Goal: Task Accomplishment & Management: Complete application form

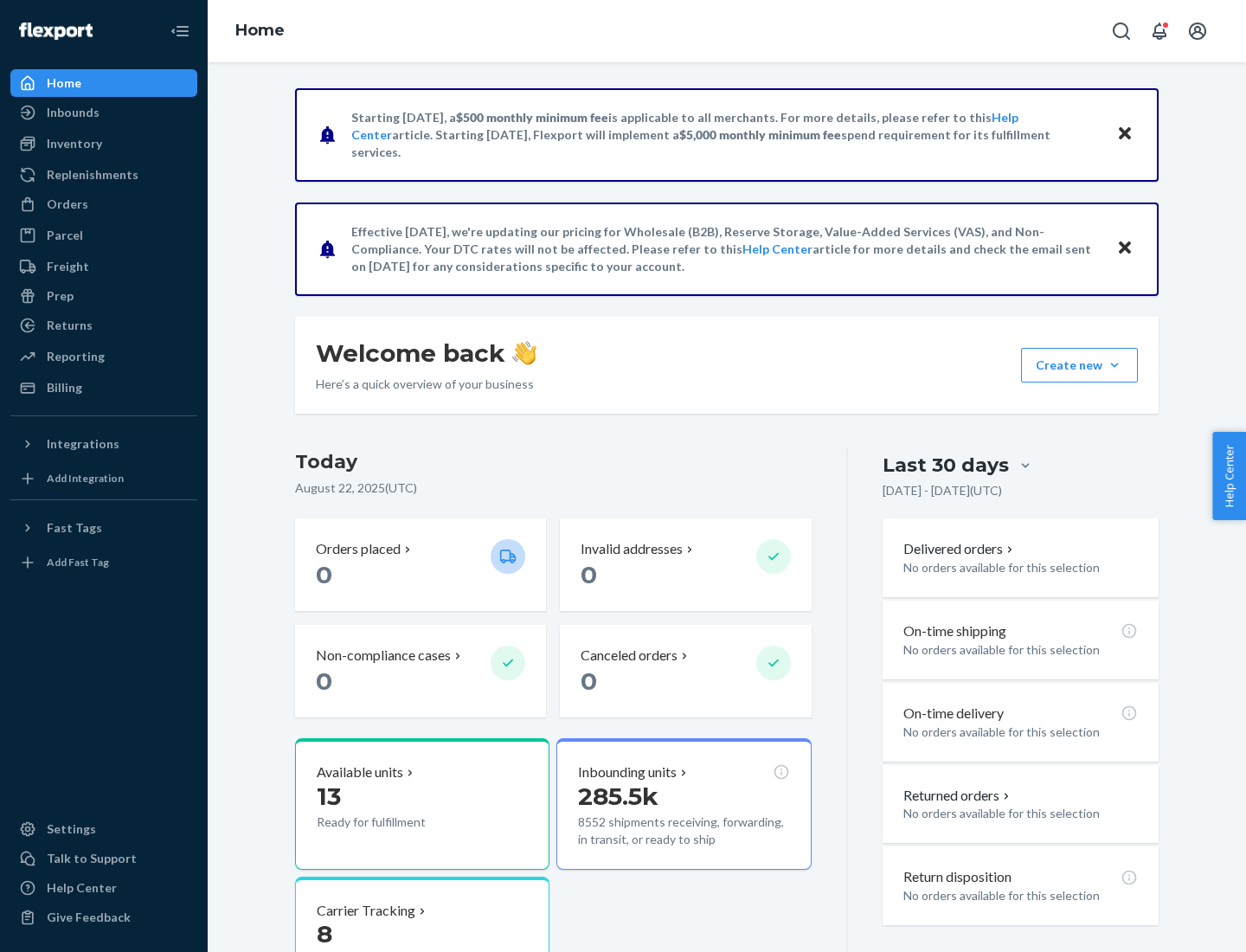
click at [1115, 365] on button "Create new Create new inbound Create new order Create new product" at bounding box center [1079, 365] width 117 height 35
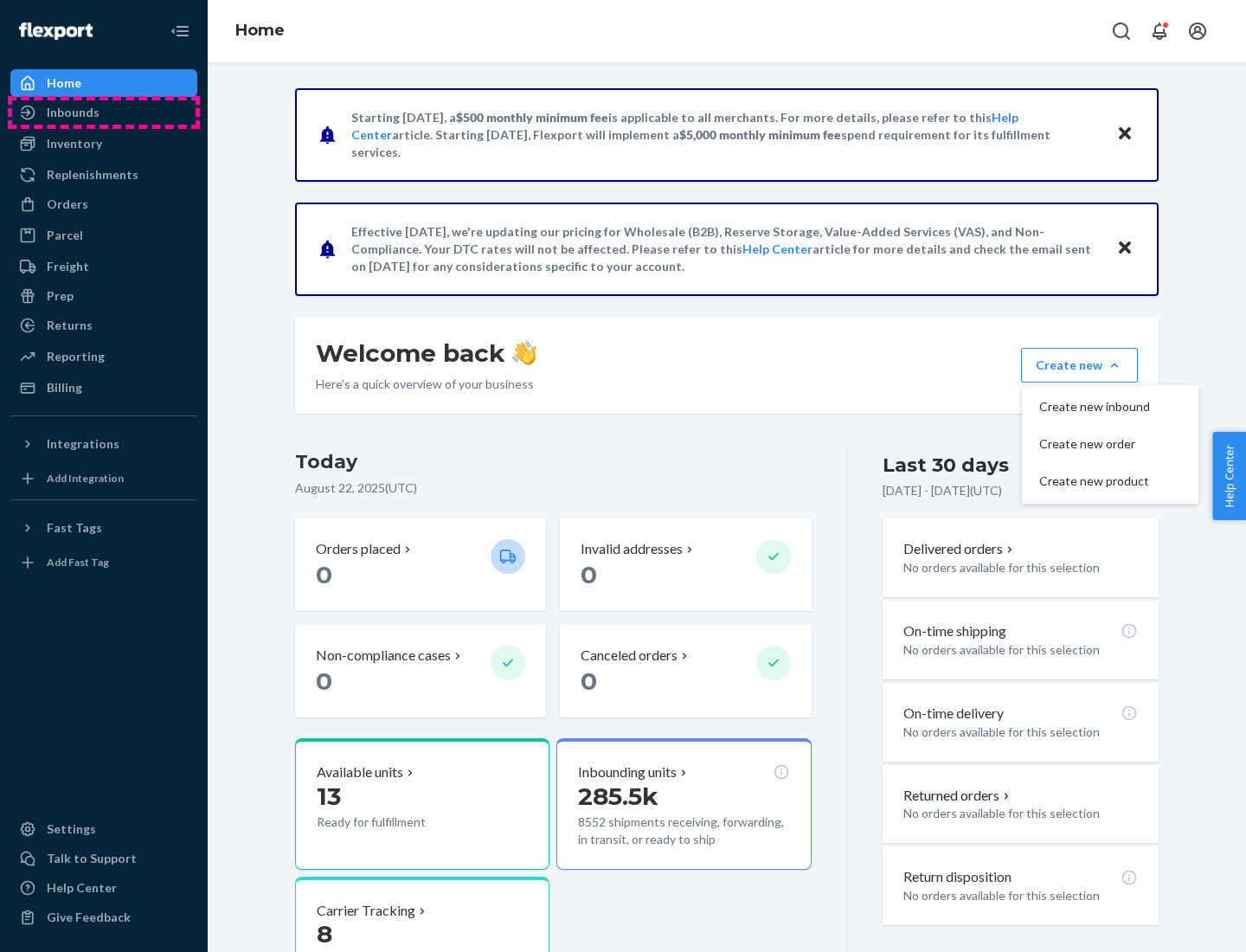
click at [104, 113] on div "Inbounds" at bounding box center [103, 112] width 183 height 25
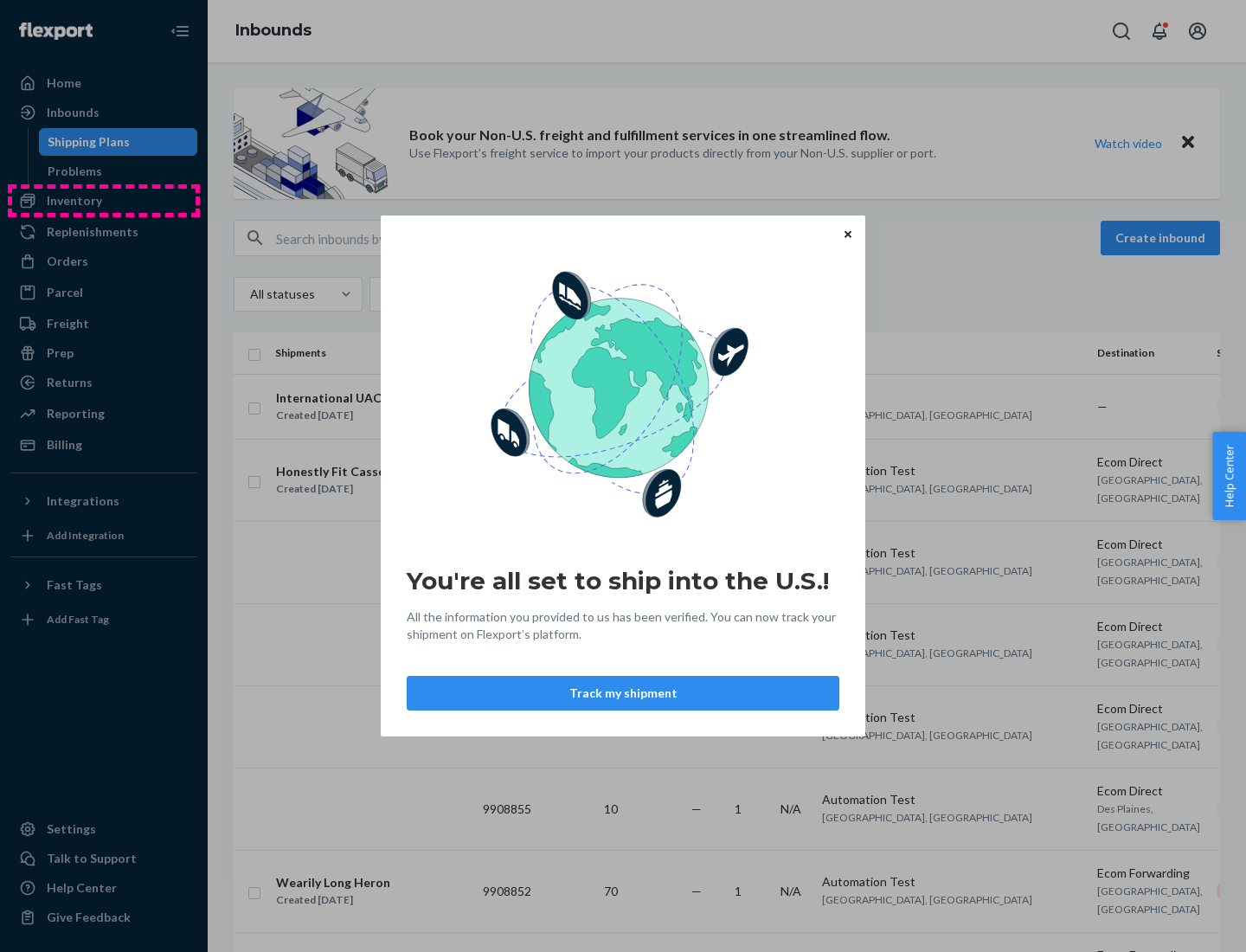
click at [104, 200] on div "You're all set to ship into the U.S.! All the information you provided to us ha…" at bounding box center [623, 476] width 1246 height 952
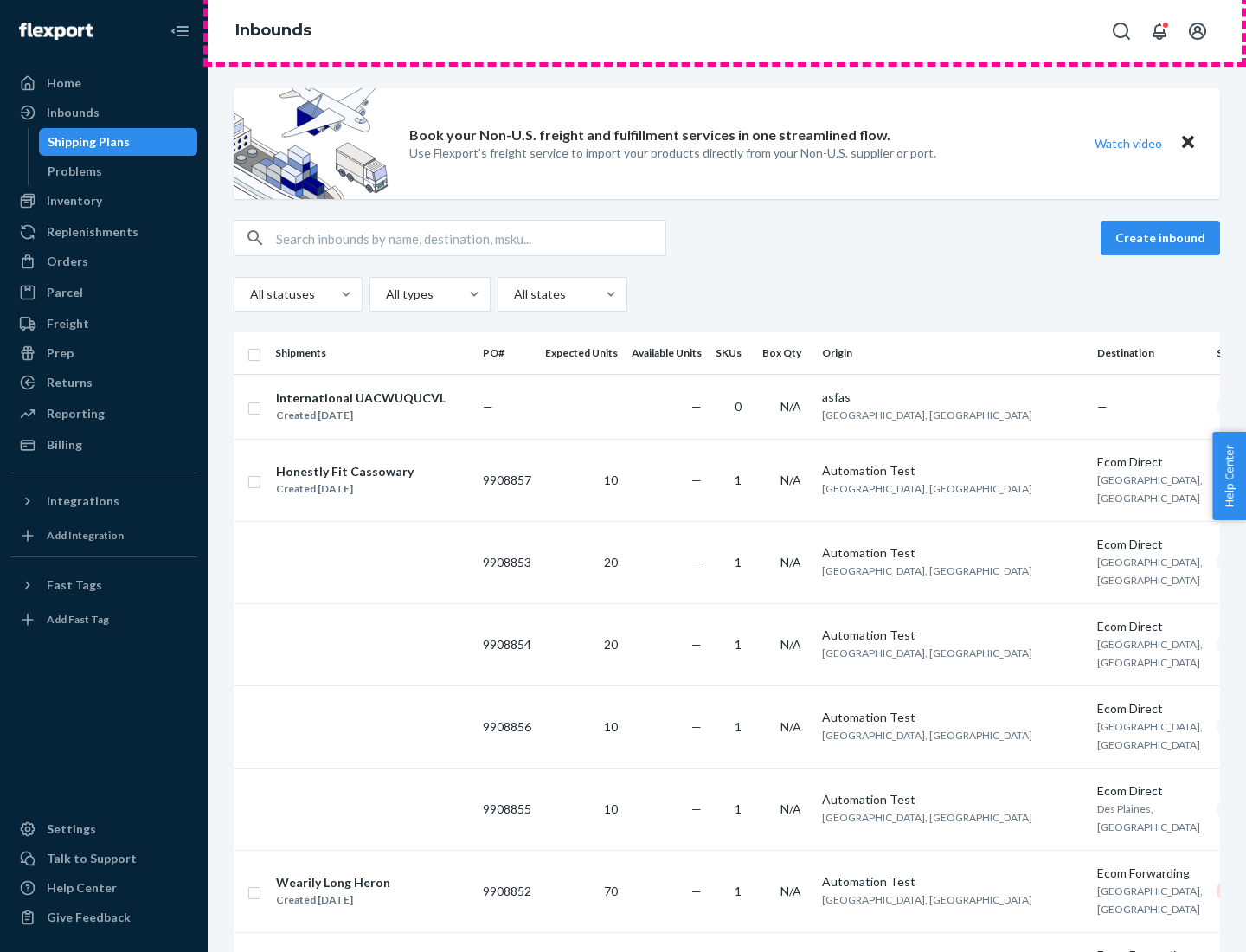
click at [727, 31] on div "Inbounds" at bounding box center [727, 31] width 1038 height 62
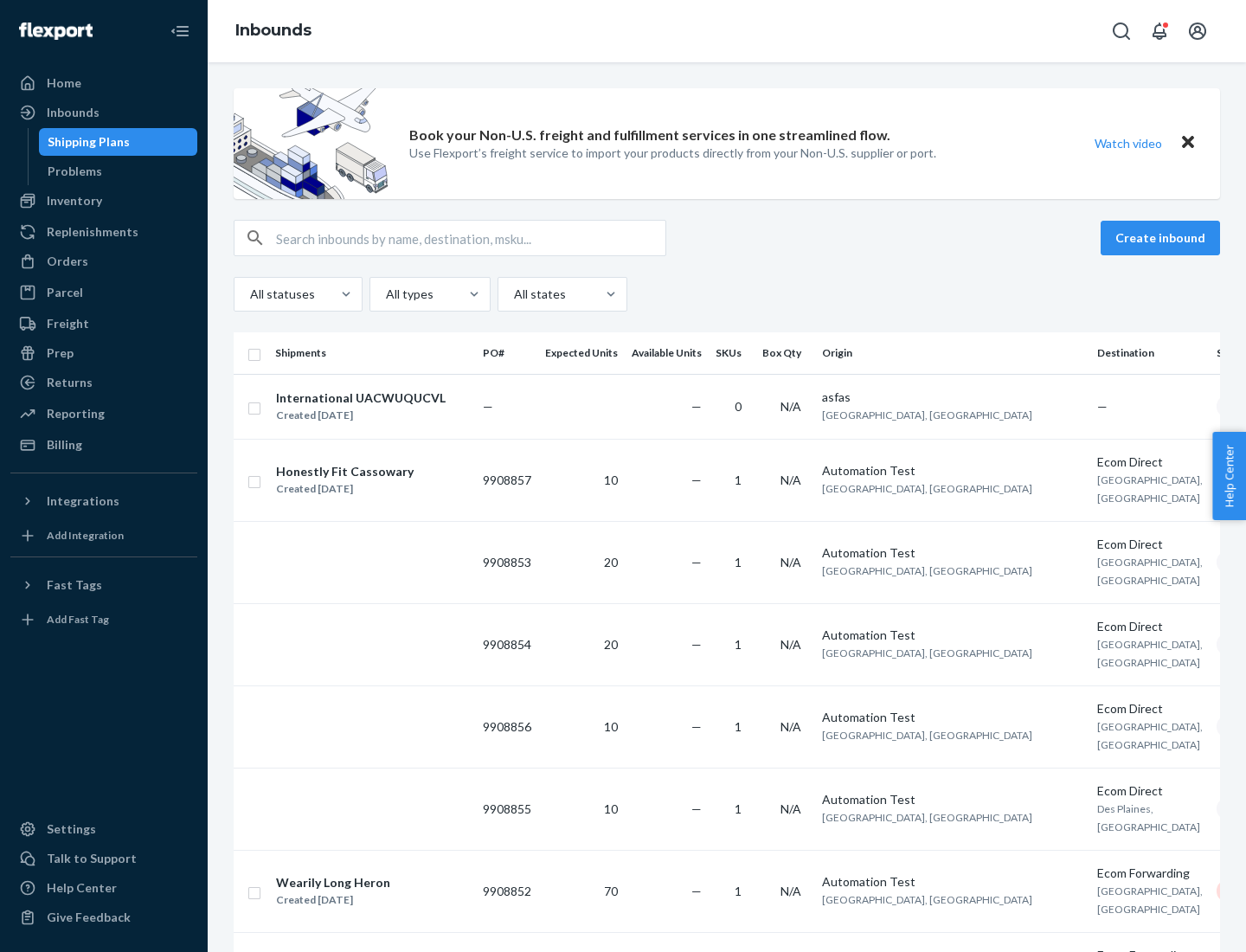
click at [727, 294] on div "All statuses All types All states" at bounding box center [727, 294] width 986 height 35
click at [86, 142] on div "Shipping Plans" at bounding box center [88, 141] width 82 height 17
click at [1163, 238] on button "Create inbound" at bounding box center [1159, 238] width 119 height 35
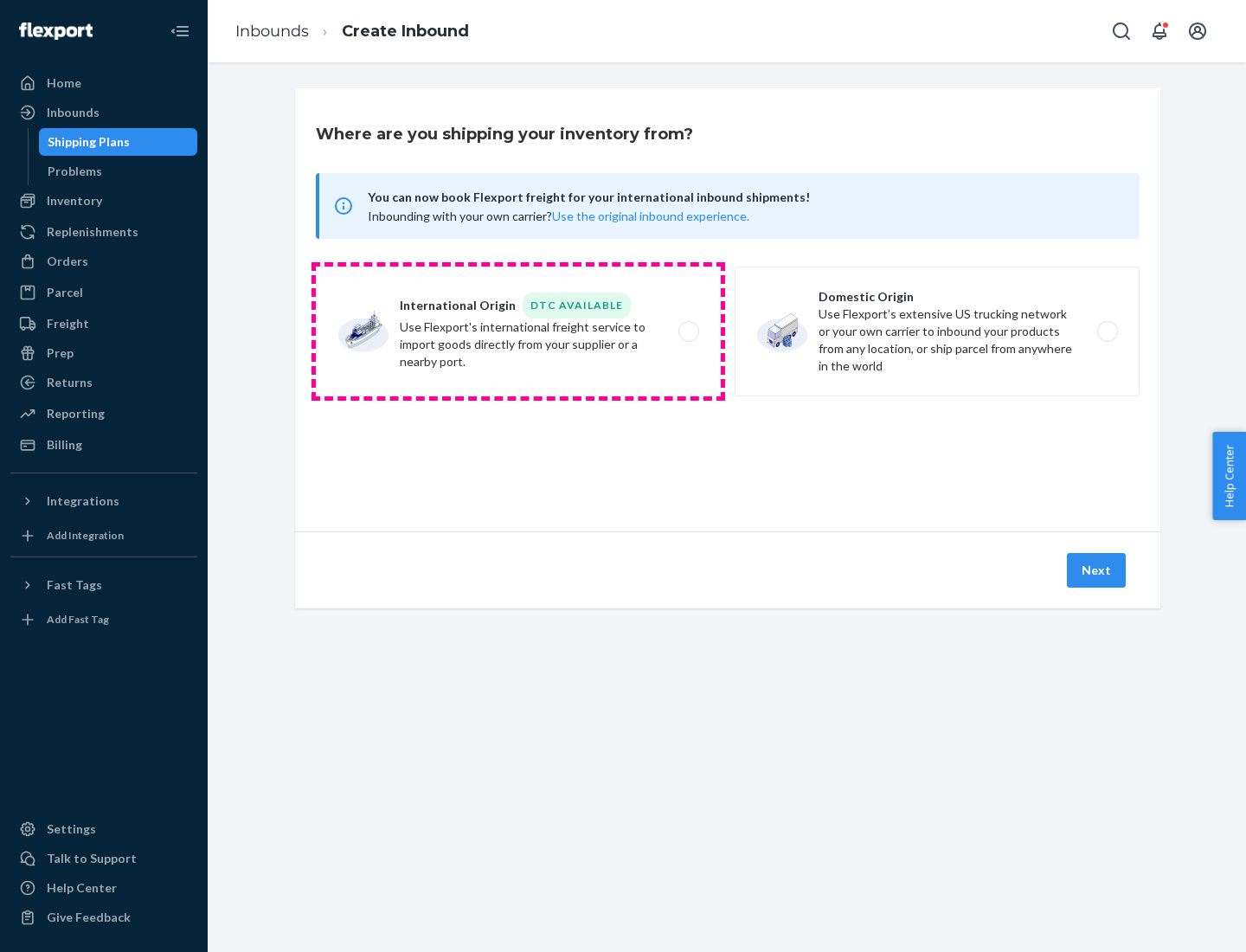
click at [518, 332] on label "International Origin DTC Available Use Flexport's international freight service…" at bounding box center [518, 332] width 405 height 130
click at [688, 332] on input "International Origin DTC Available Use Flexport's international freight service…" at bounding box center [693, 332] width 11 height 11
radio input "true"
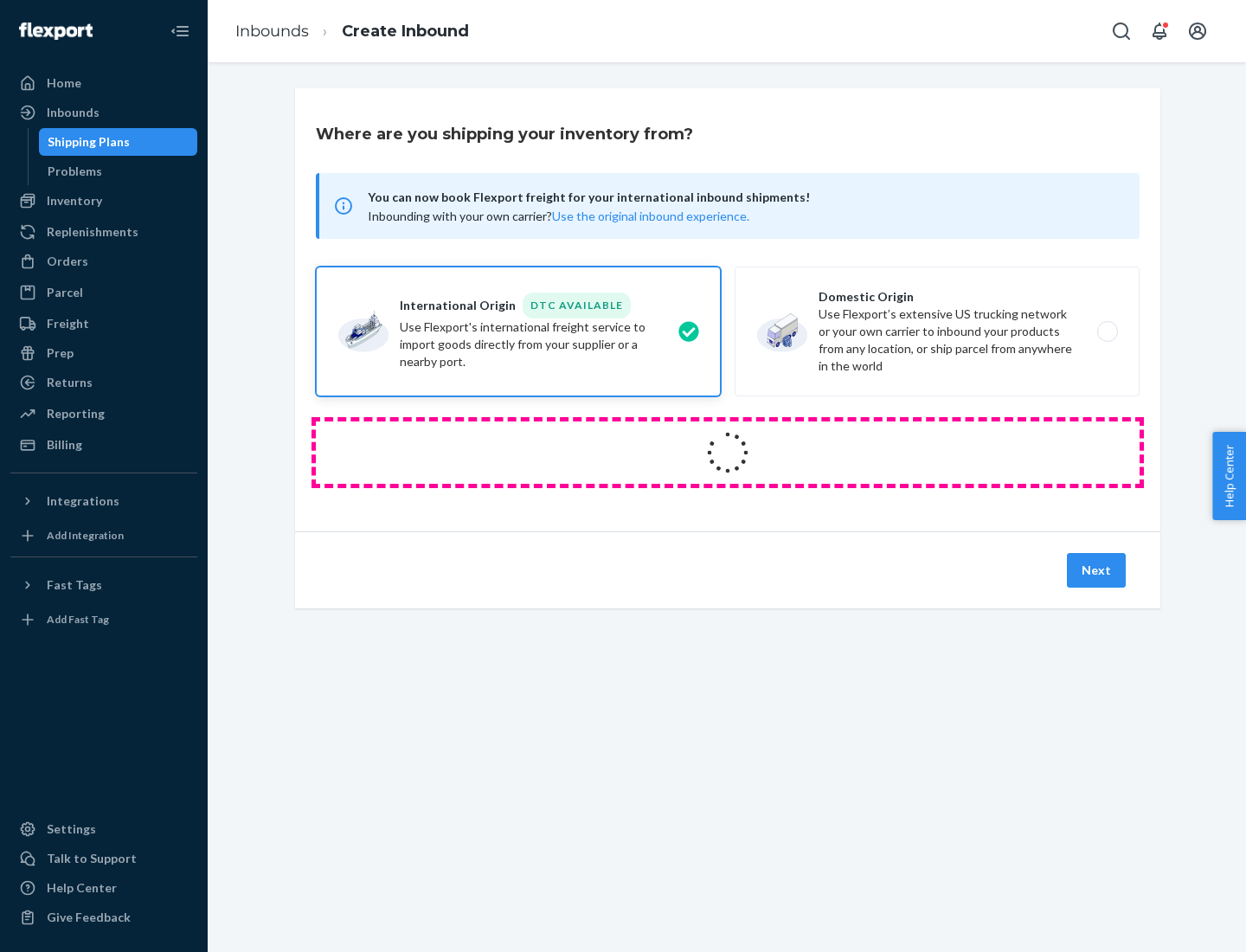
click at [728, 453] on icon at bounding box center [728, 453] width 66 height 66
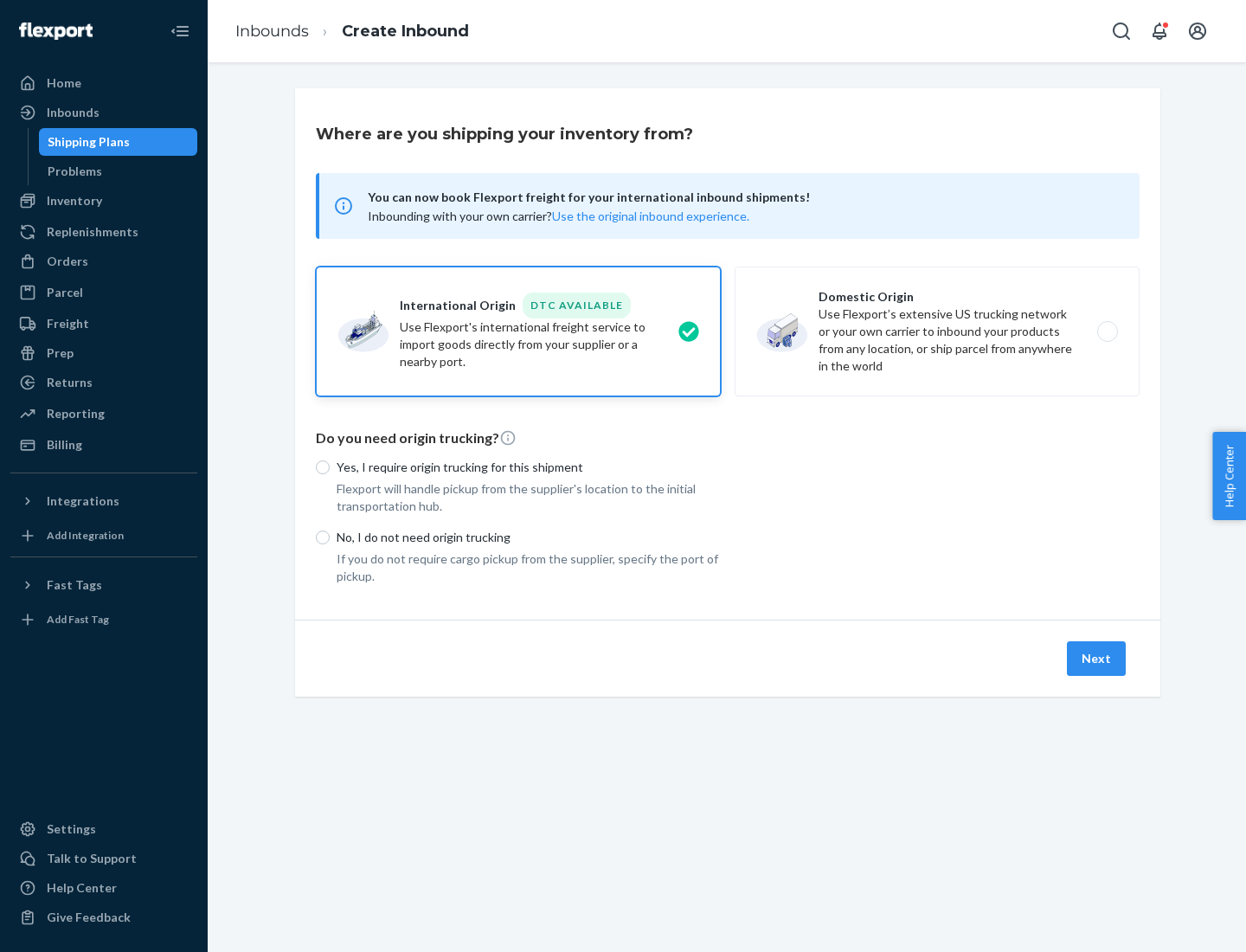
click at [528, 466] on p "Yes, I require origin trucking for this shipment" at bounding box center [529, 467] width 384 height 17
click at [330, 466] on input "Yes, I require origin trucking for this shipment" at bounding box center [322, 466] width 14 height 14
radio input "true"
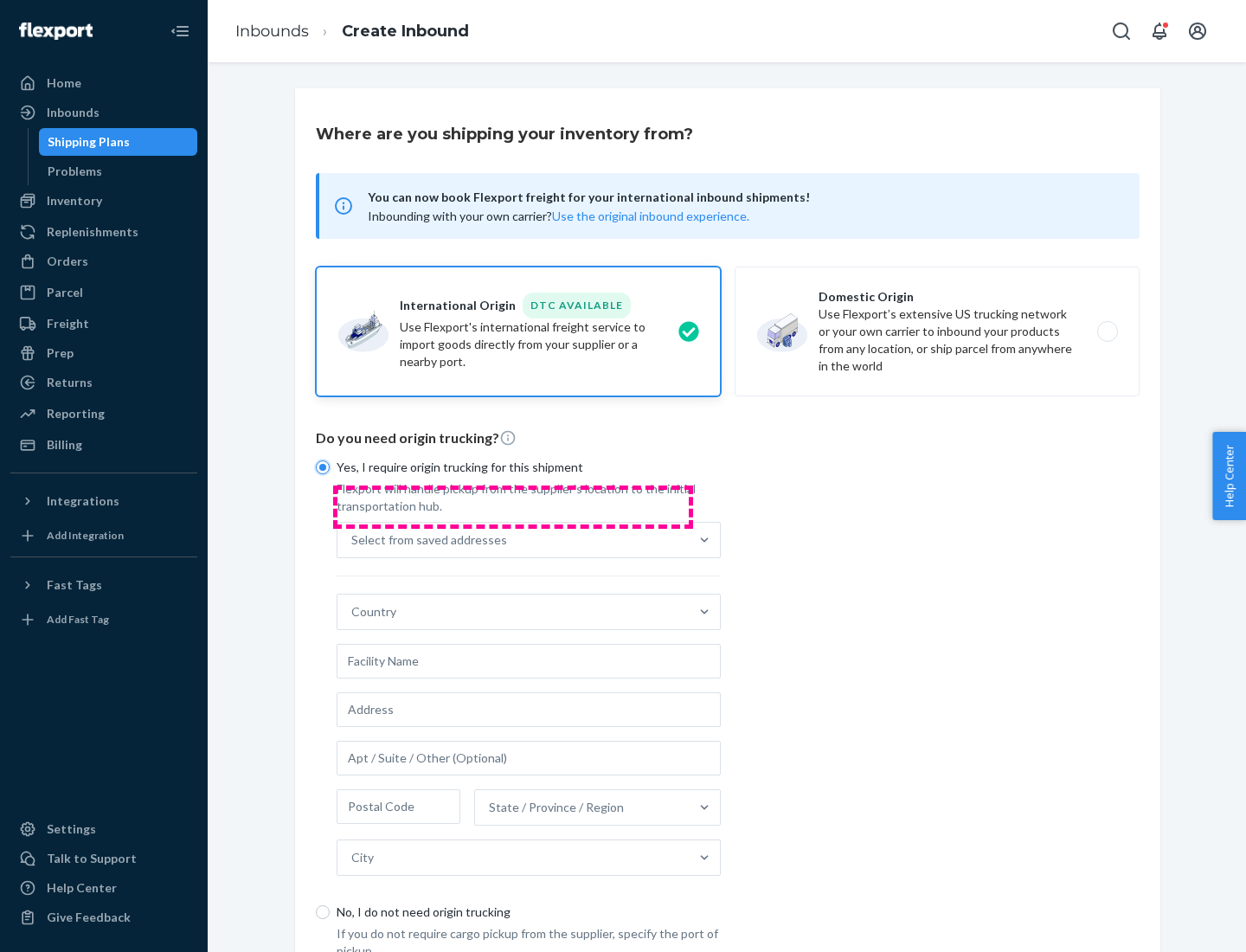
scroll to position [33, 0]
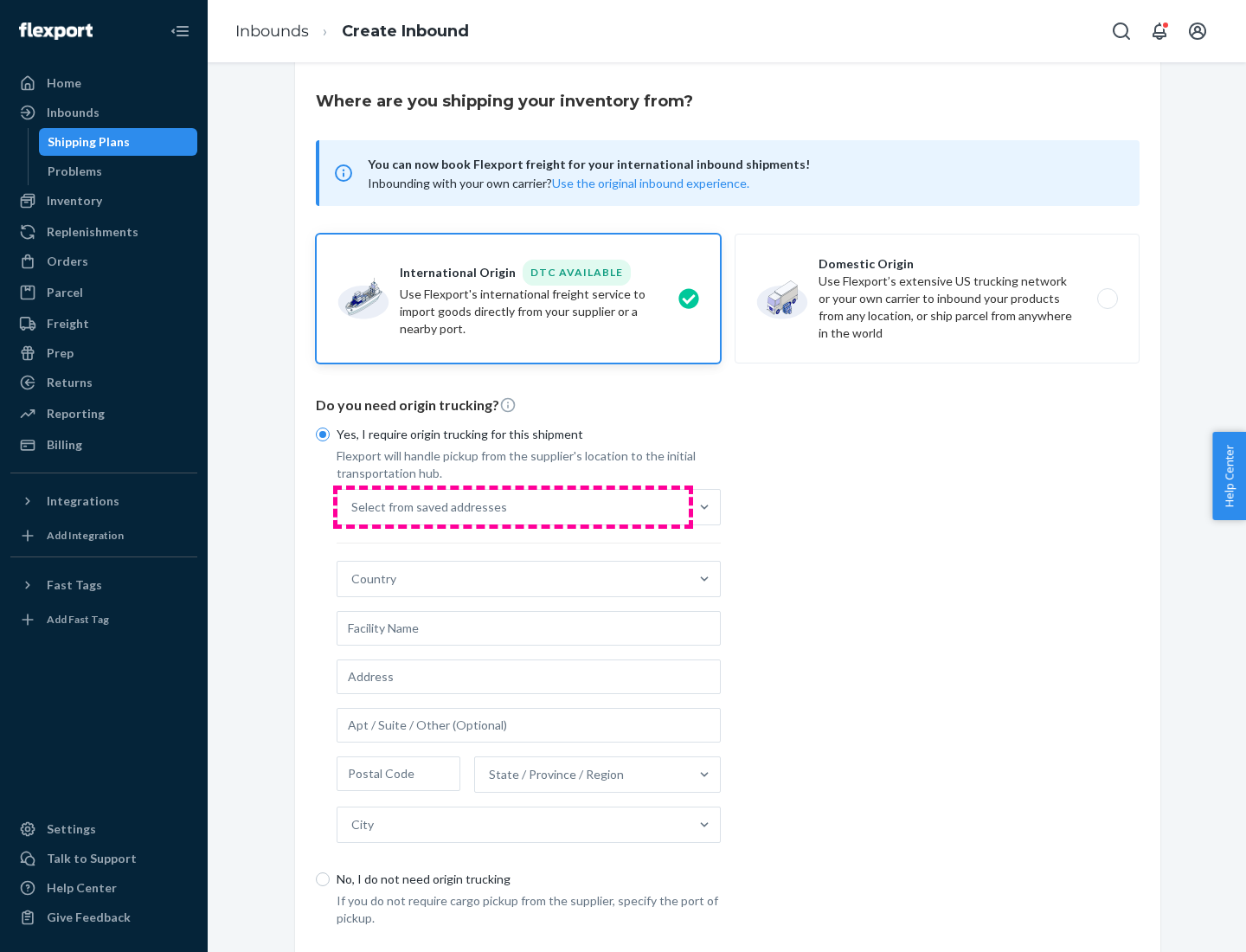
click at [513, 507] on div "Select from saved addresses" at bounding box center [514, 507] width 352 height 35
click at [353, 507] on input "Select from saved addresses" at bounding box center [352, 507] width 2 height 17
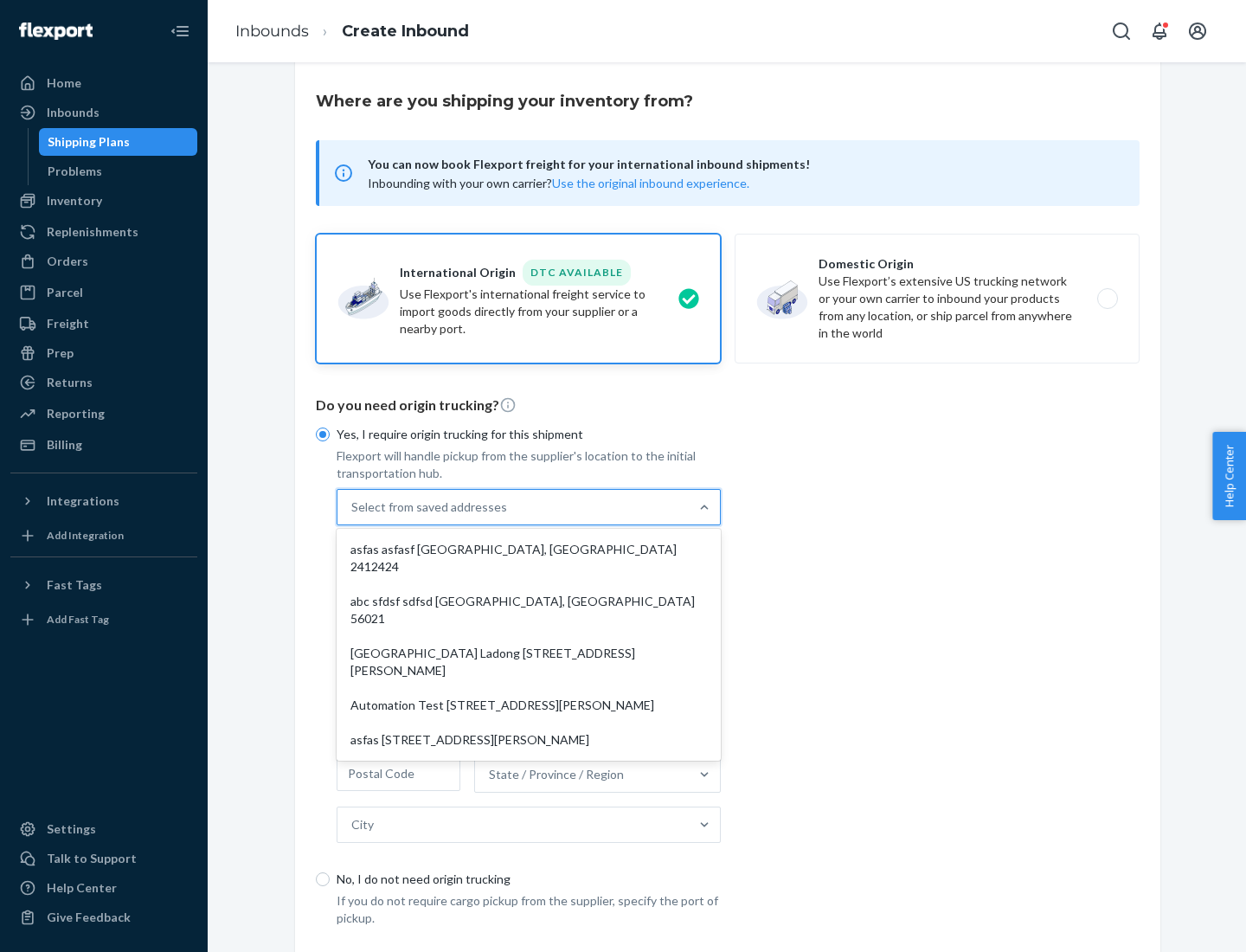
scroll to position [76, 0]
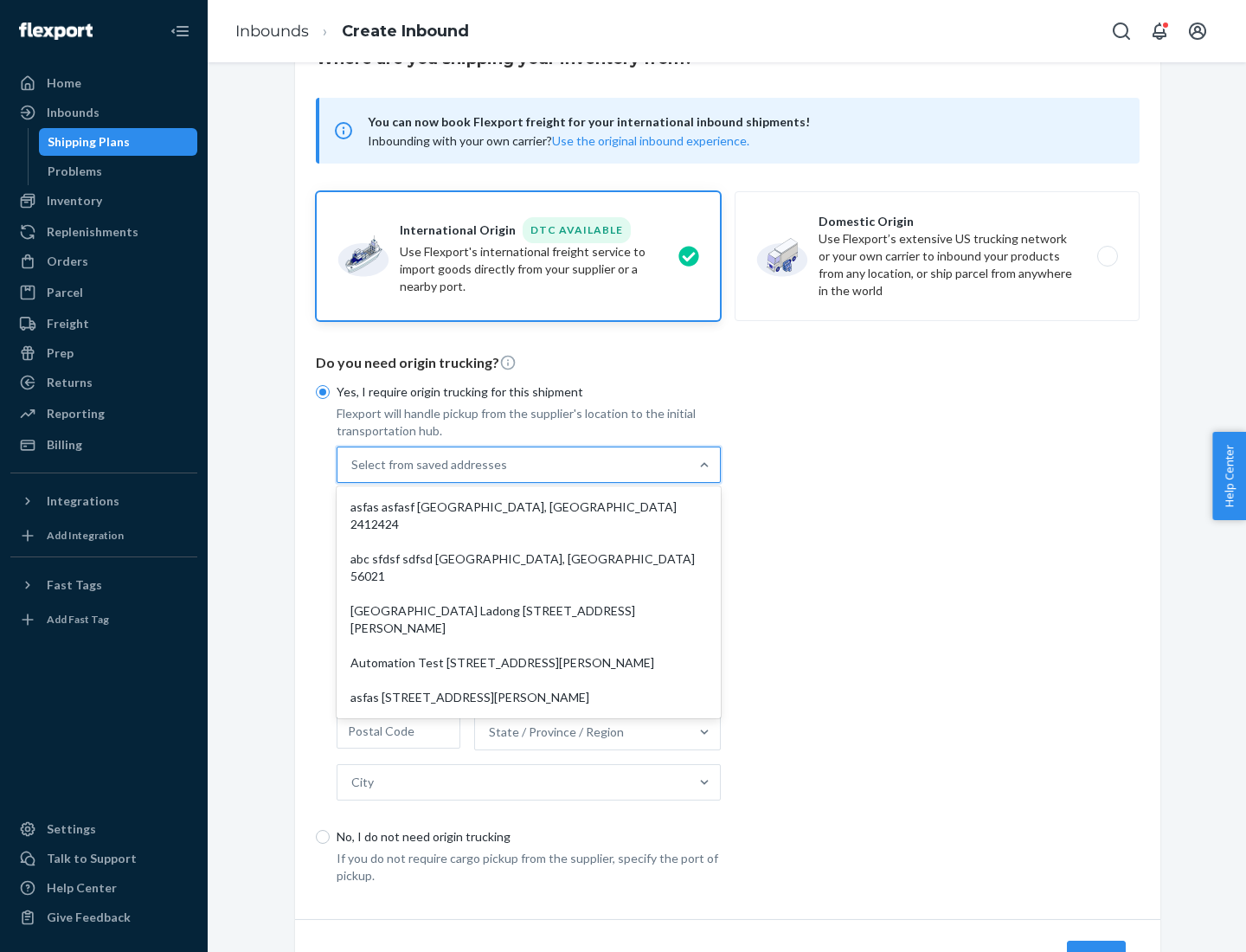
click at [528, 507] on div "asfas asfasf [GEOGRAPHIC_DATA], [GEOGRAPHIC_DATA] 2412424" at bounding box center [528, 516] width 377 height 52
click at [353, 474] on input "option asfas asfasf [GEOGRAPHIC_DATA], [GEOGRAPHIC_DATA] 2412424 focused, 1 of …" at bounding box center [352, 465] width 2 height 17
type input "asfas"
type input "asfasf"
type input "2412424"
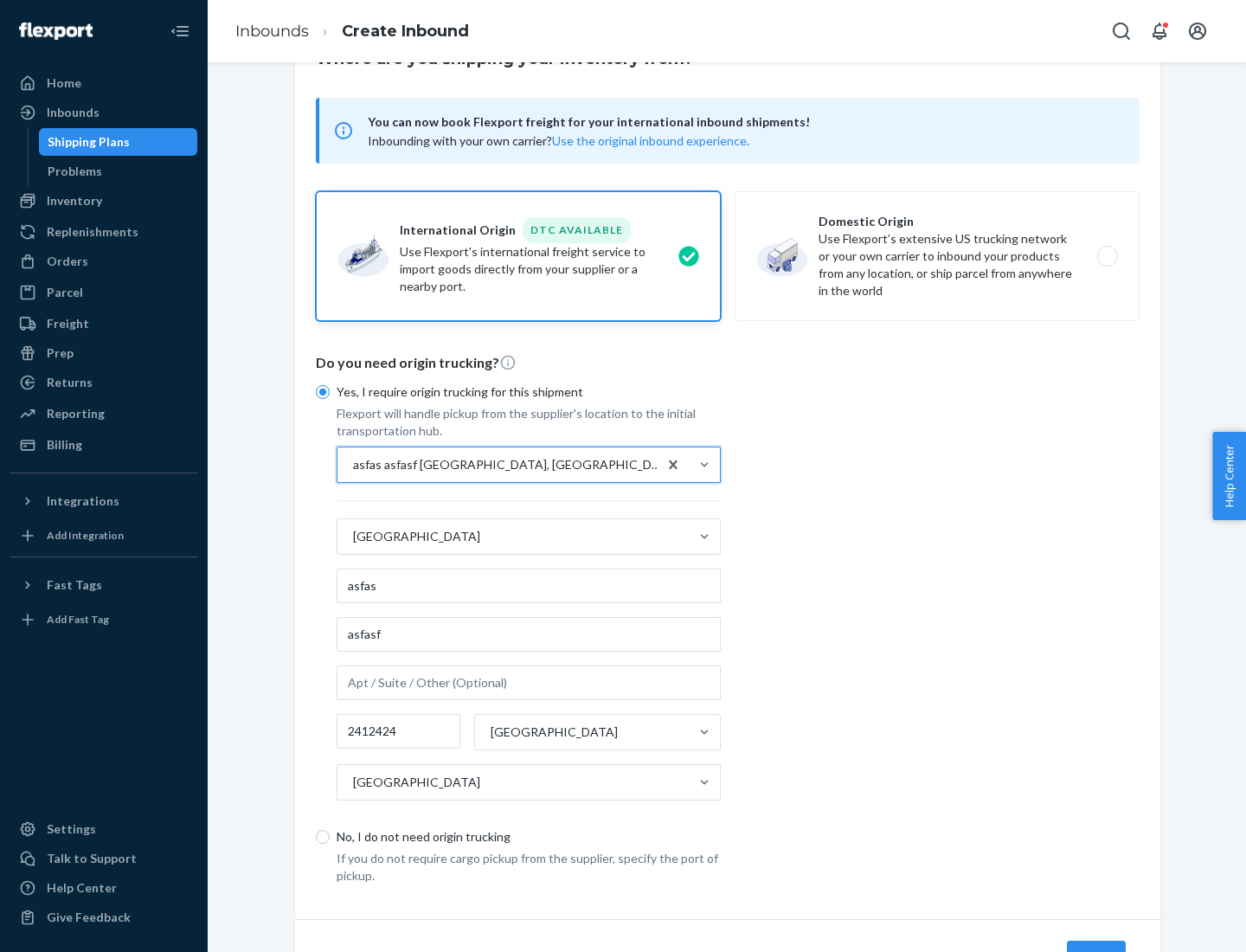
scroll to position [161, 0]
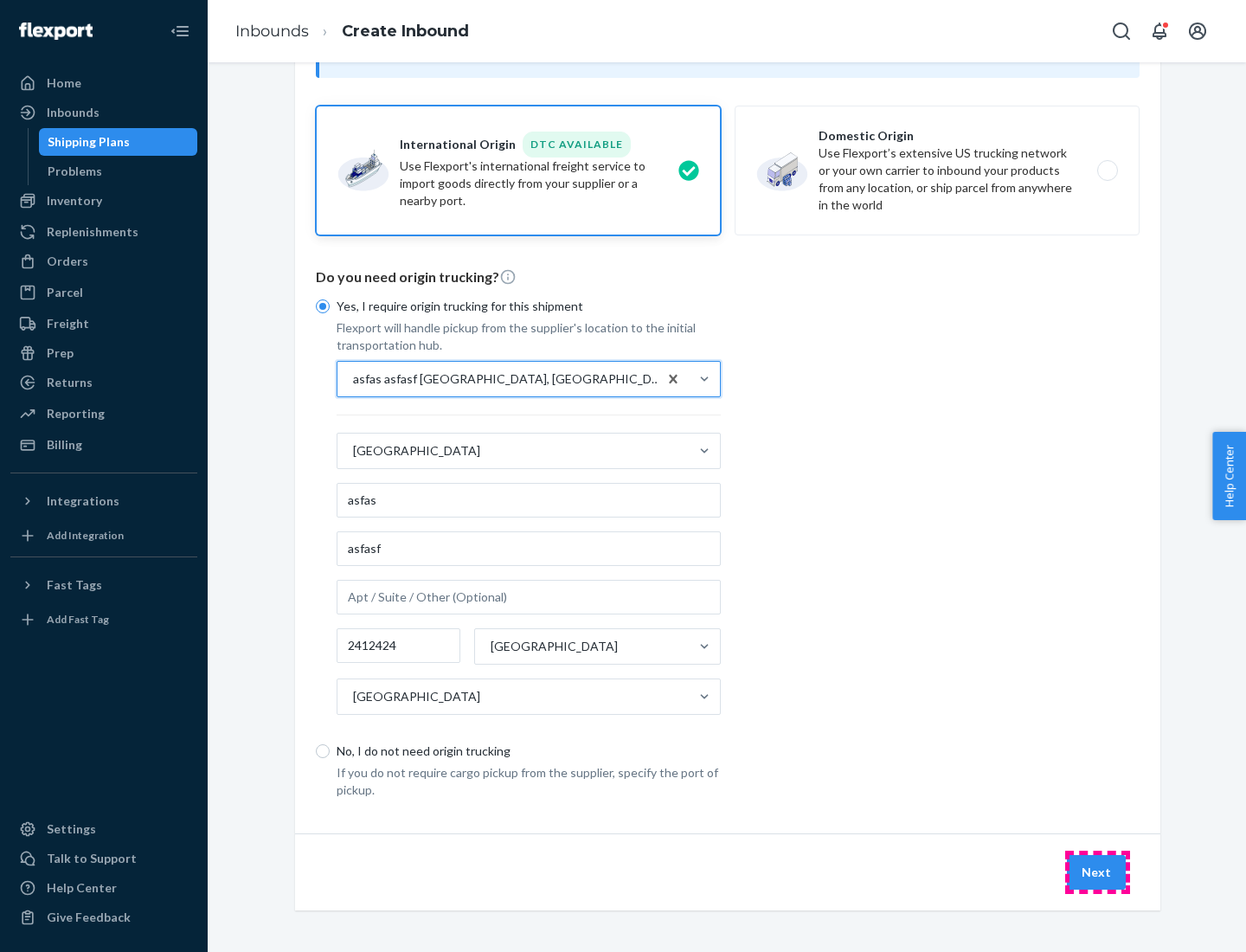
click at [1098, 872] on button "Next" at bounding box center [1096, 873] width 59 height 35
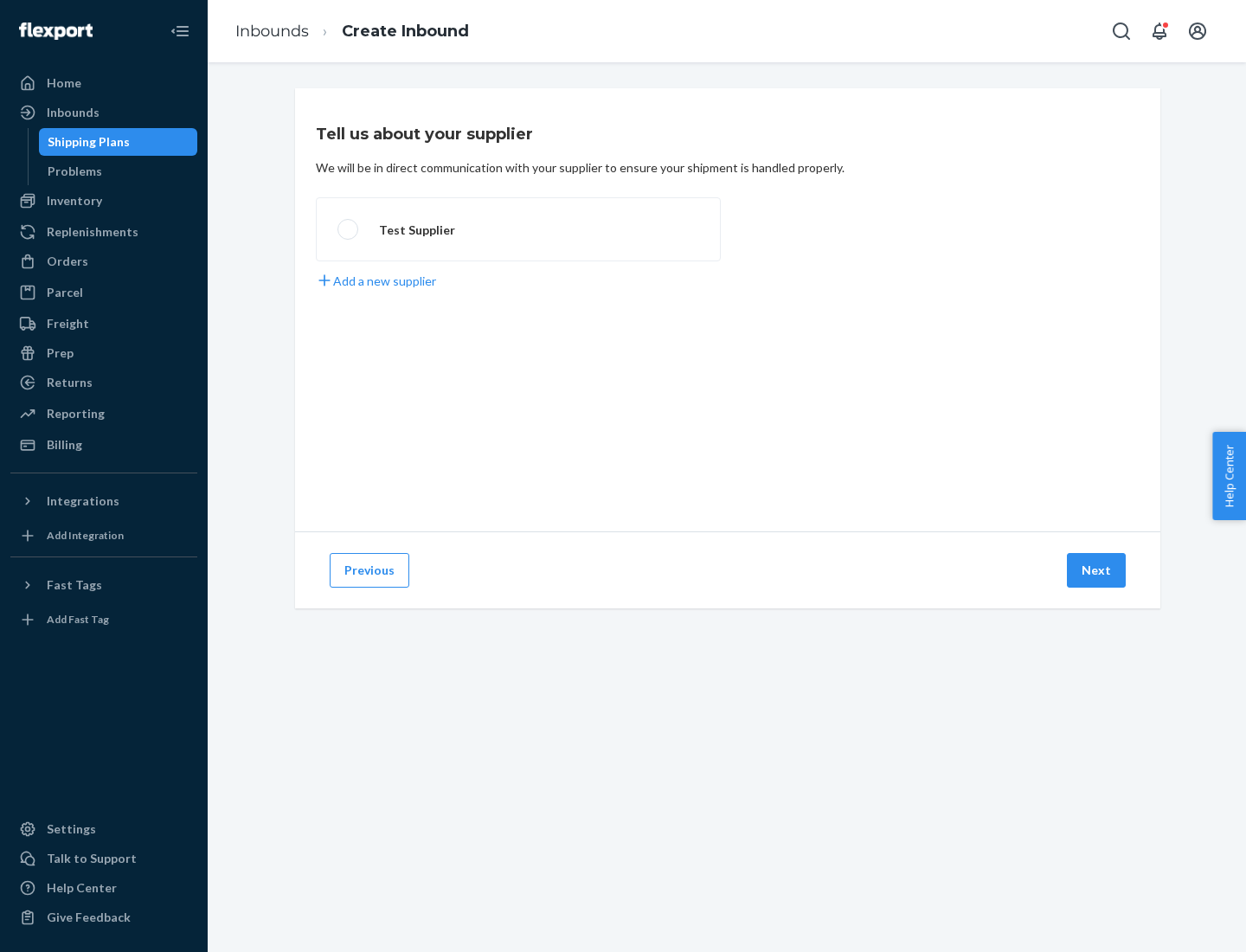
click at [518, 230] on label "Test Supplier" at bounding box center [518, 230] width 405 height 64
click at [349, 230] on input "Test Supplier" at bounding box center [343, 230] width 11 height 11
radio input "true"
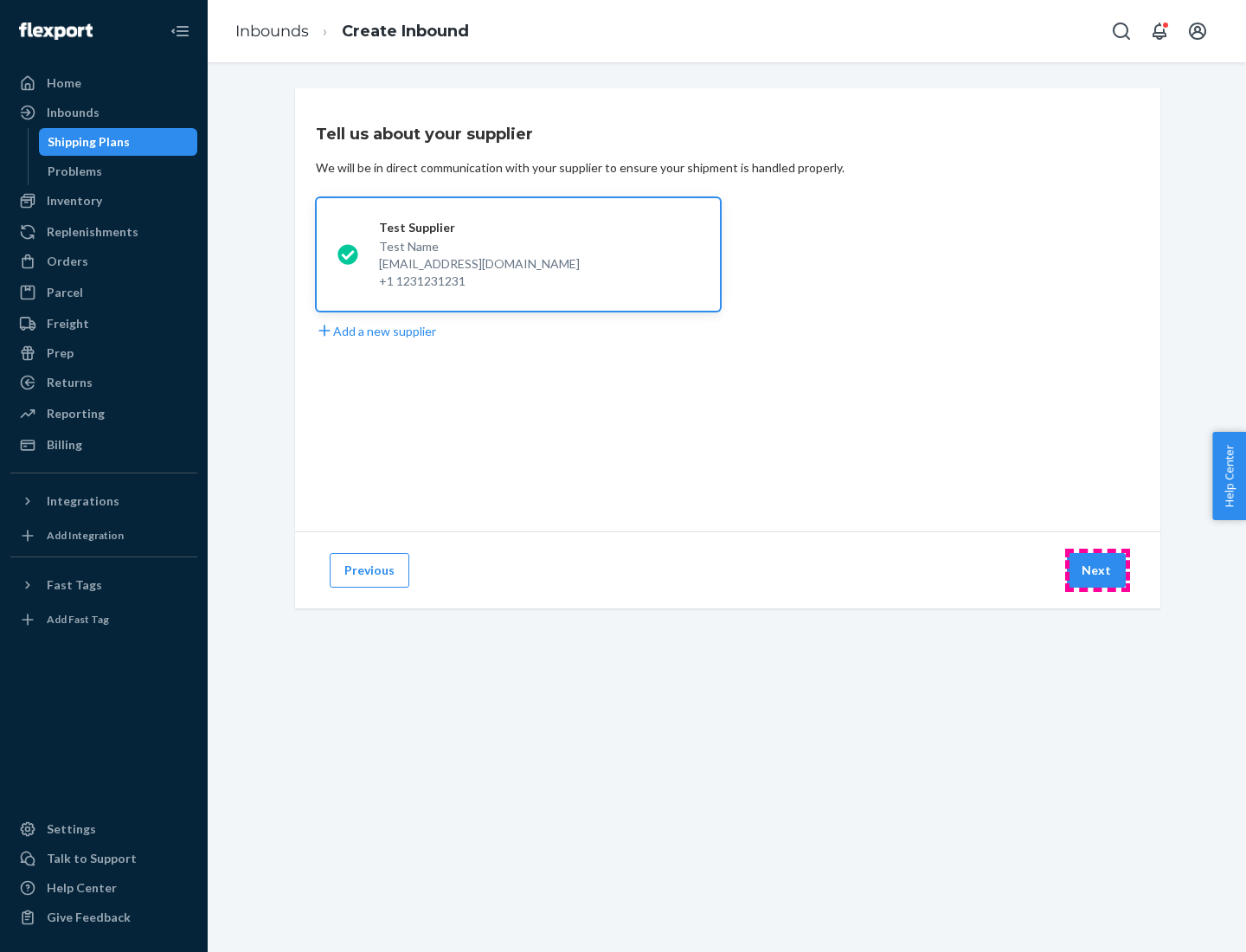
click at [1098, 570] on button "Next" at bounding box center [1096, 570] width 59 height 35
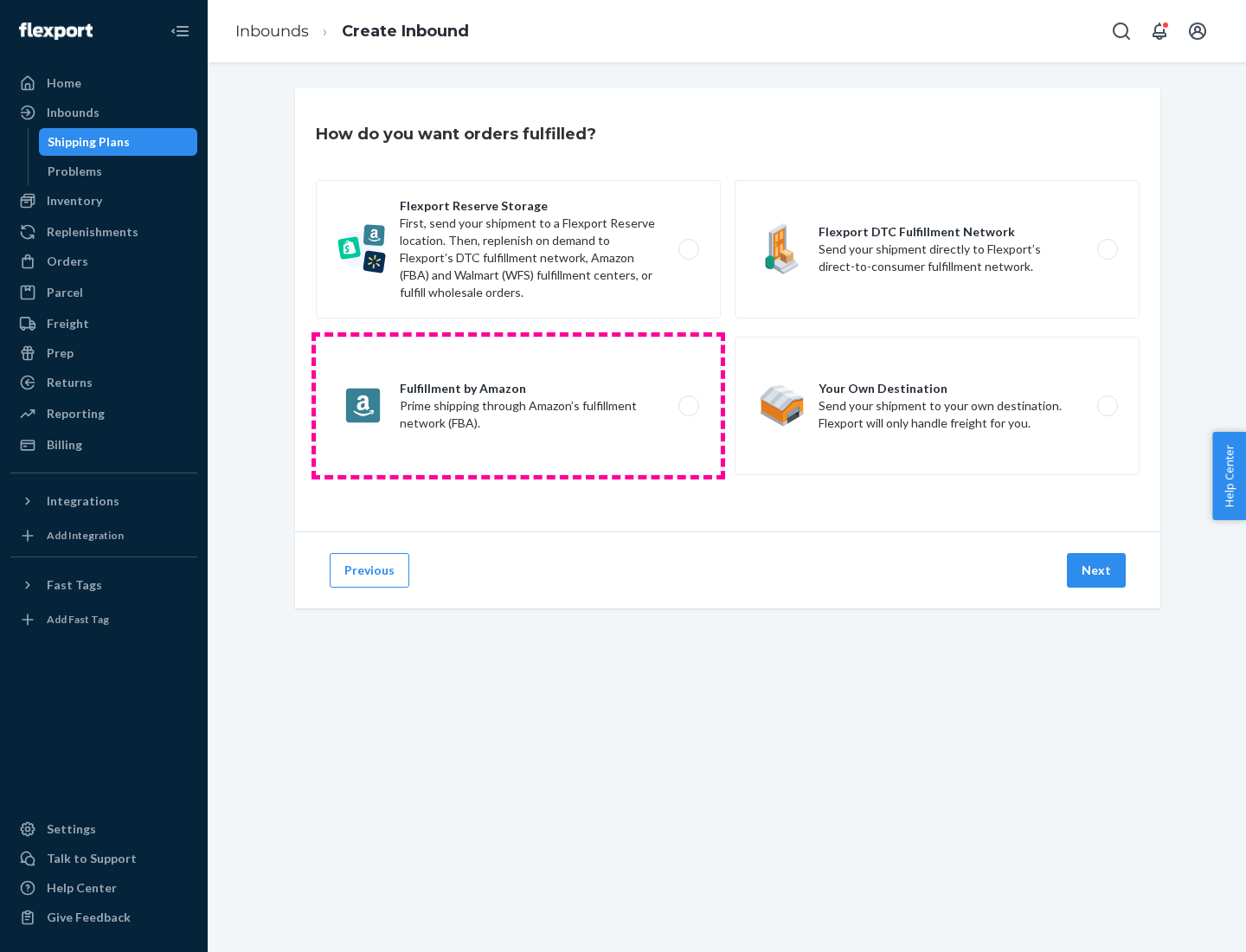
click at [518, 406] on label "Fulfillment by Amazon Prime shipping through Amazon’s fulfillment network (FBA)." at bounding box center [518, 406] width 405 height 138
click at [688, 406] on input "Fulfillment by Amazon Prime shipping through Amazon’s fulfillment network (FBA)." at bounding box center [693, 406] width 11 height 11
radio input "true"
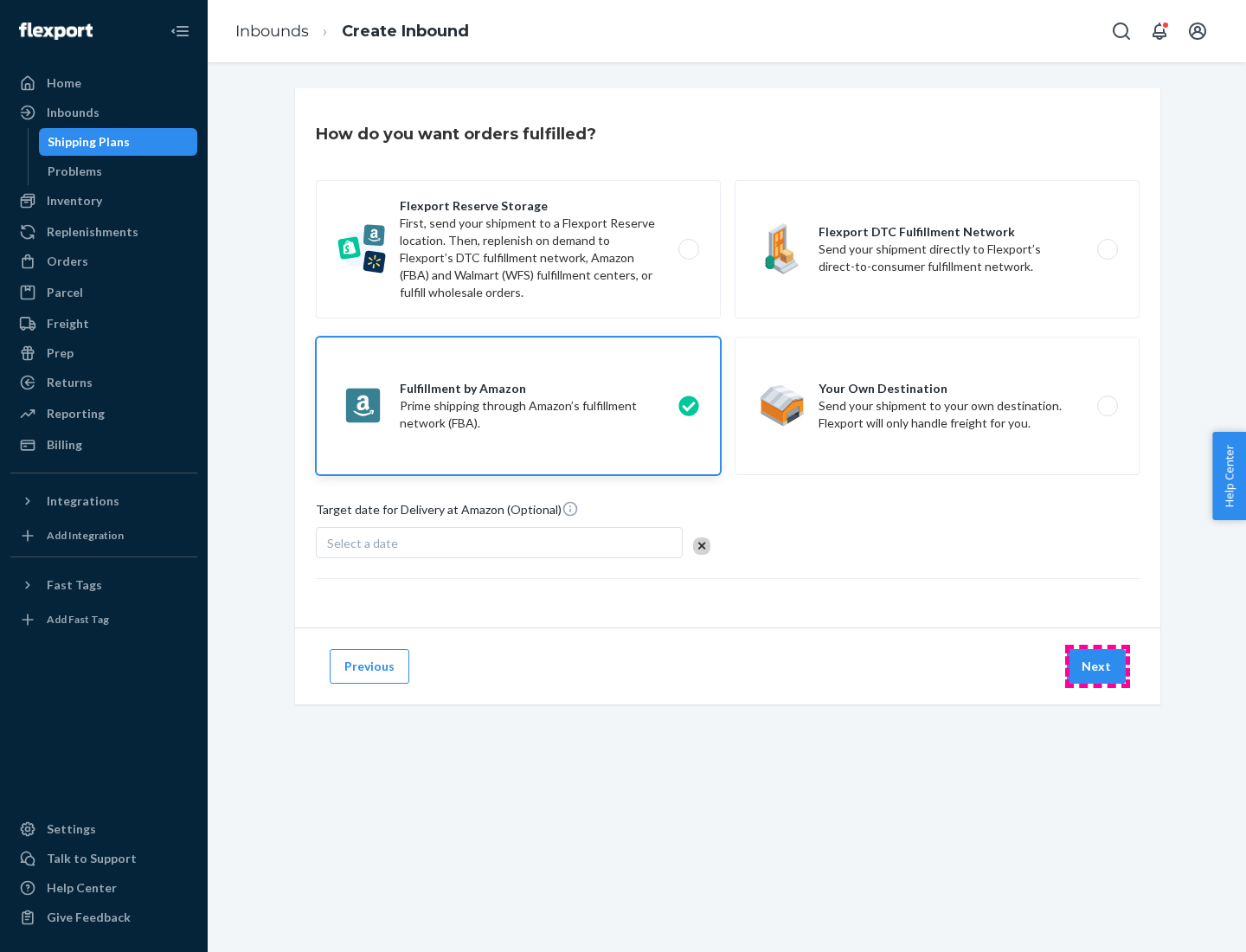
click at [1098, 667] on button "Next" at bounding box center [1096, 667] width 59 height 35
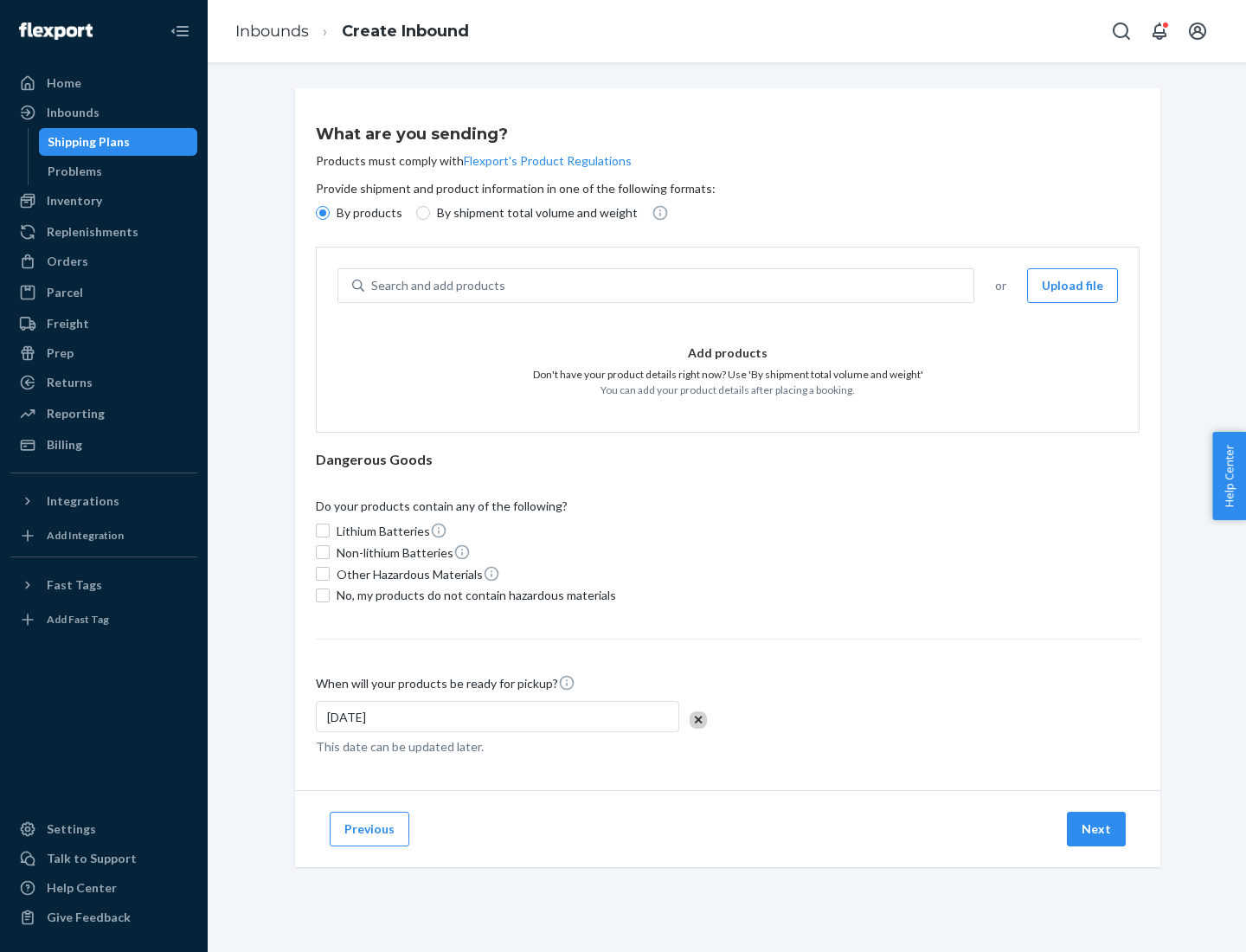
click at [532, 213] on p "By shipment total volume and weight" at bounding box center [537, 212] width 200 height 17
click at [430, 213] on input "By shipment total volume and weight" at bounding box center [423, 212] width 14 height 14
radio input "true"
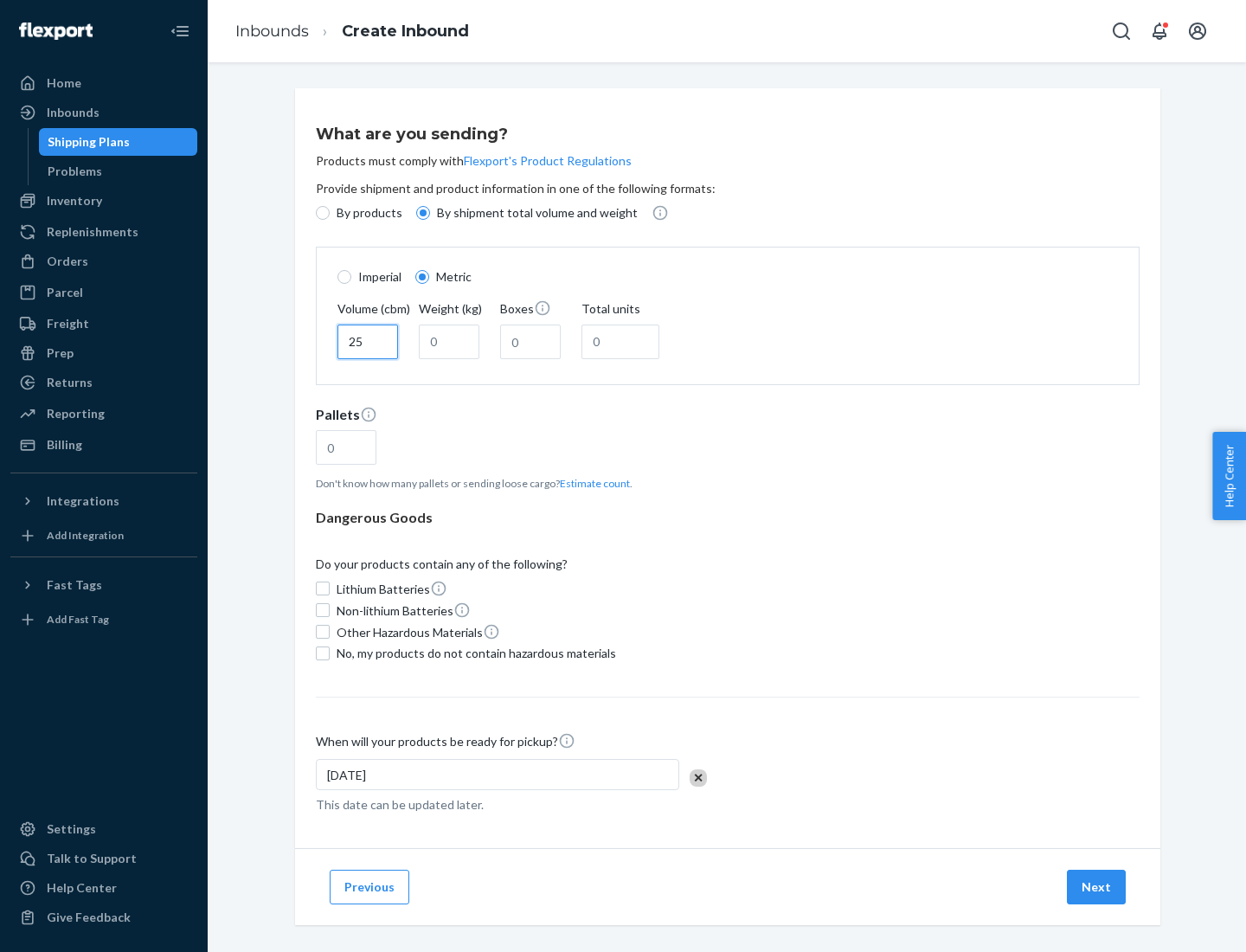
type input "25"
type input "100"
type input "50"
type input "500"
click at [591, 483] on button "Estimate count" at bounding box center [595, 484] width 70 height 15
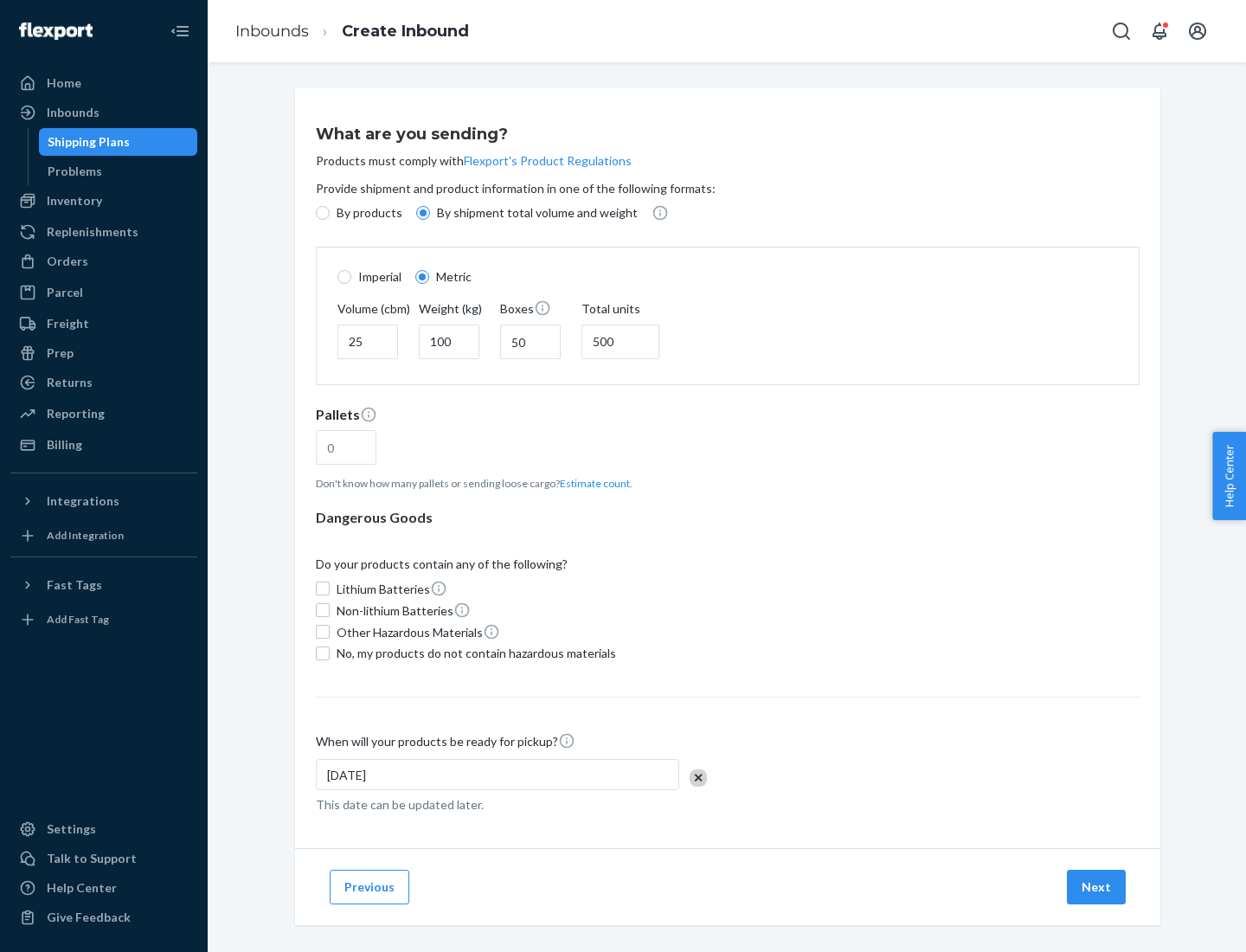
type input "16"
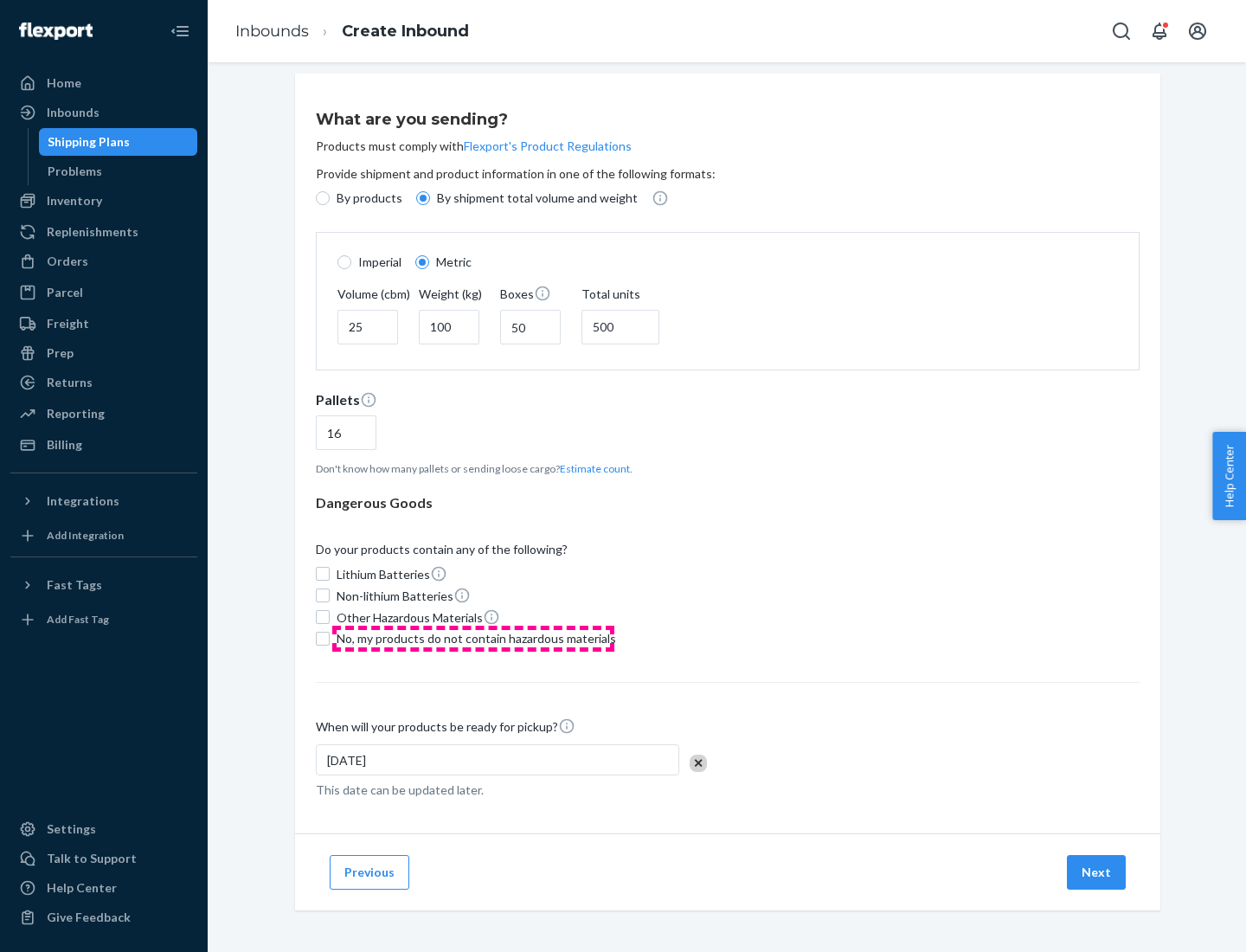
click at [474, 638] on span "No, my products do not contain hazardous materials" at bounding box center [476, 639] width 280 height 17
click at [330, 638] on input "No, my products do not contain hazardous materials" at bounding box center [322, 639] width 14 height 14
checkbox input "true"
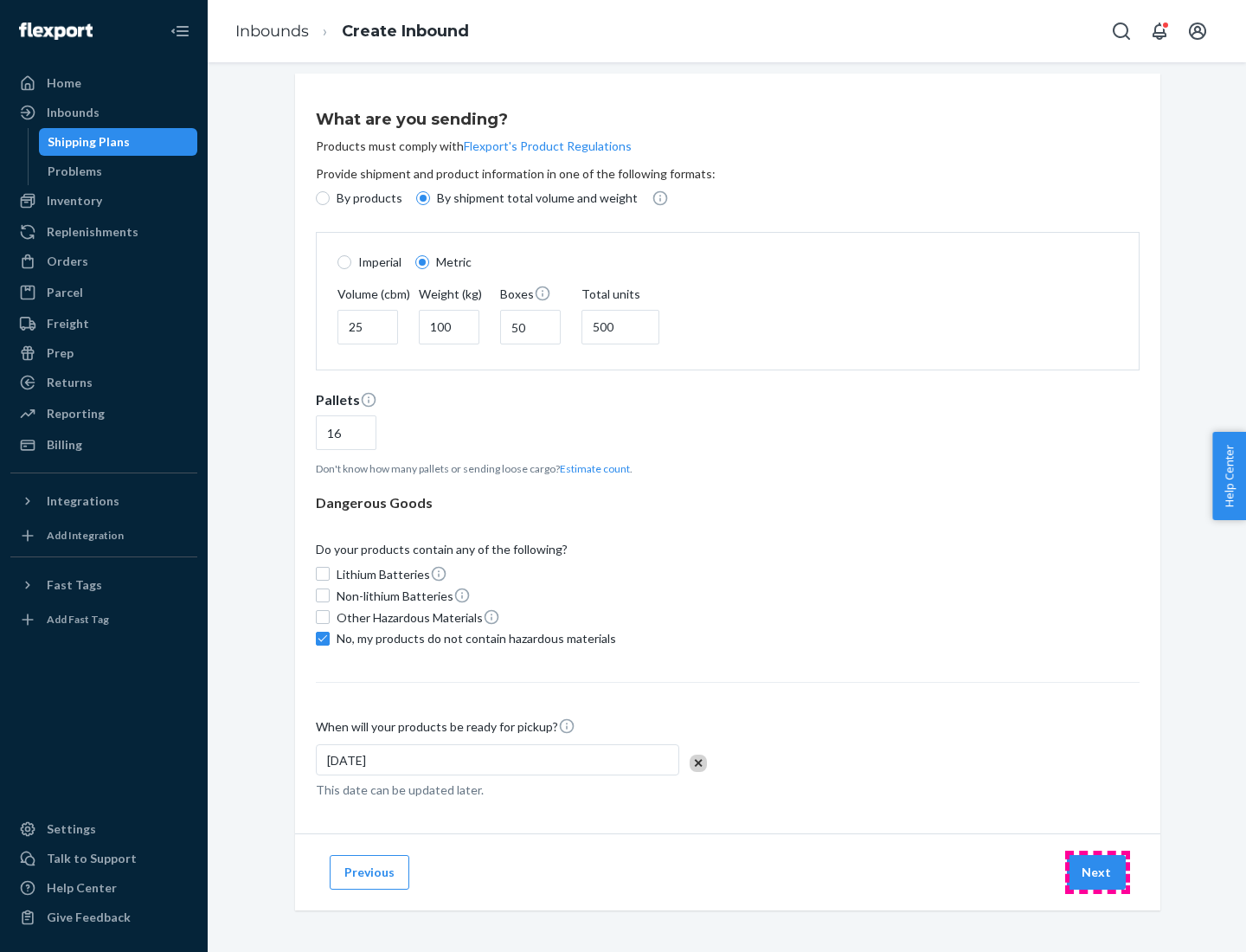
click at [1098, 872] on button "Next" at bounding box center [1096, 873] width 59 height 35
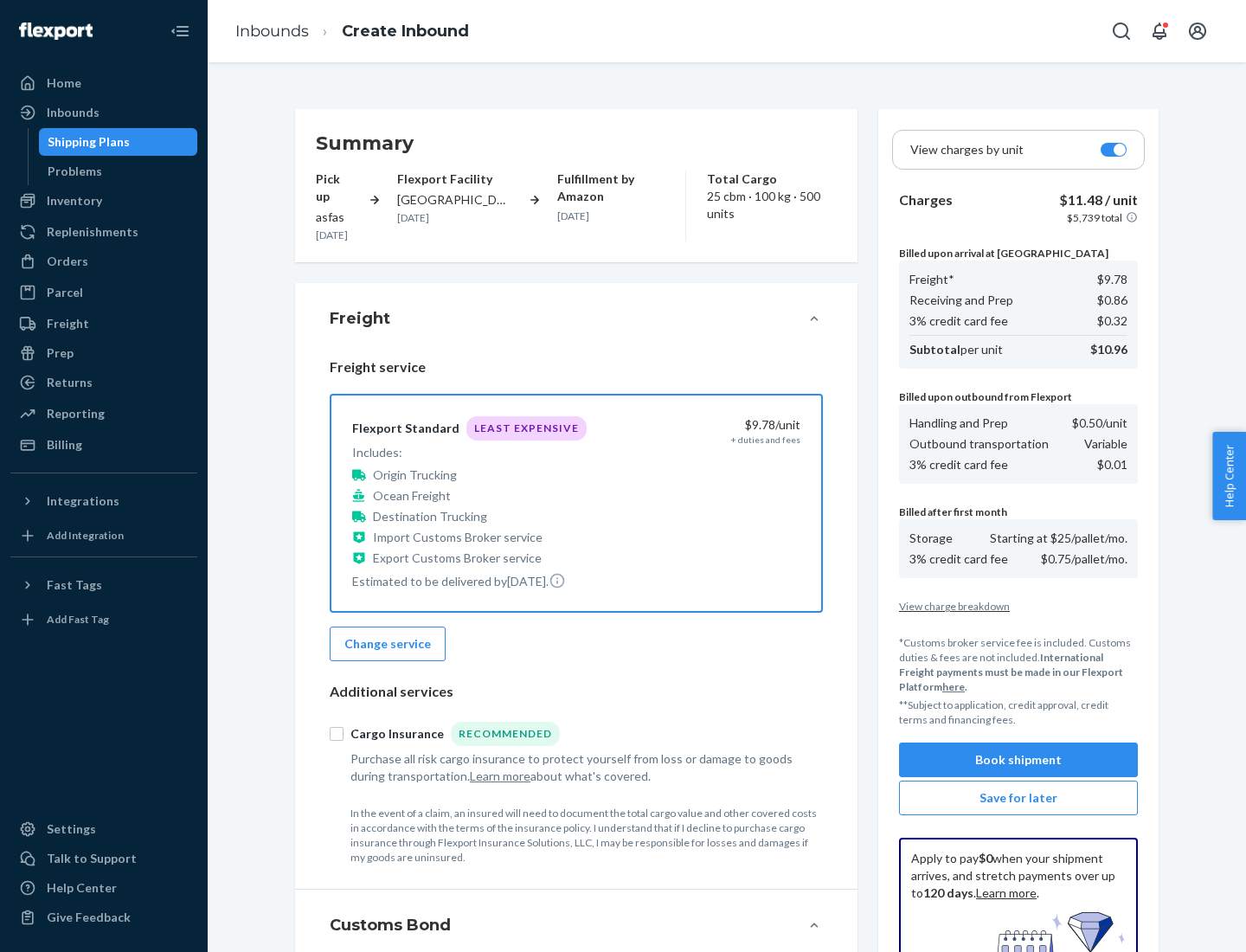
scroll to position [252, 0]
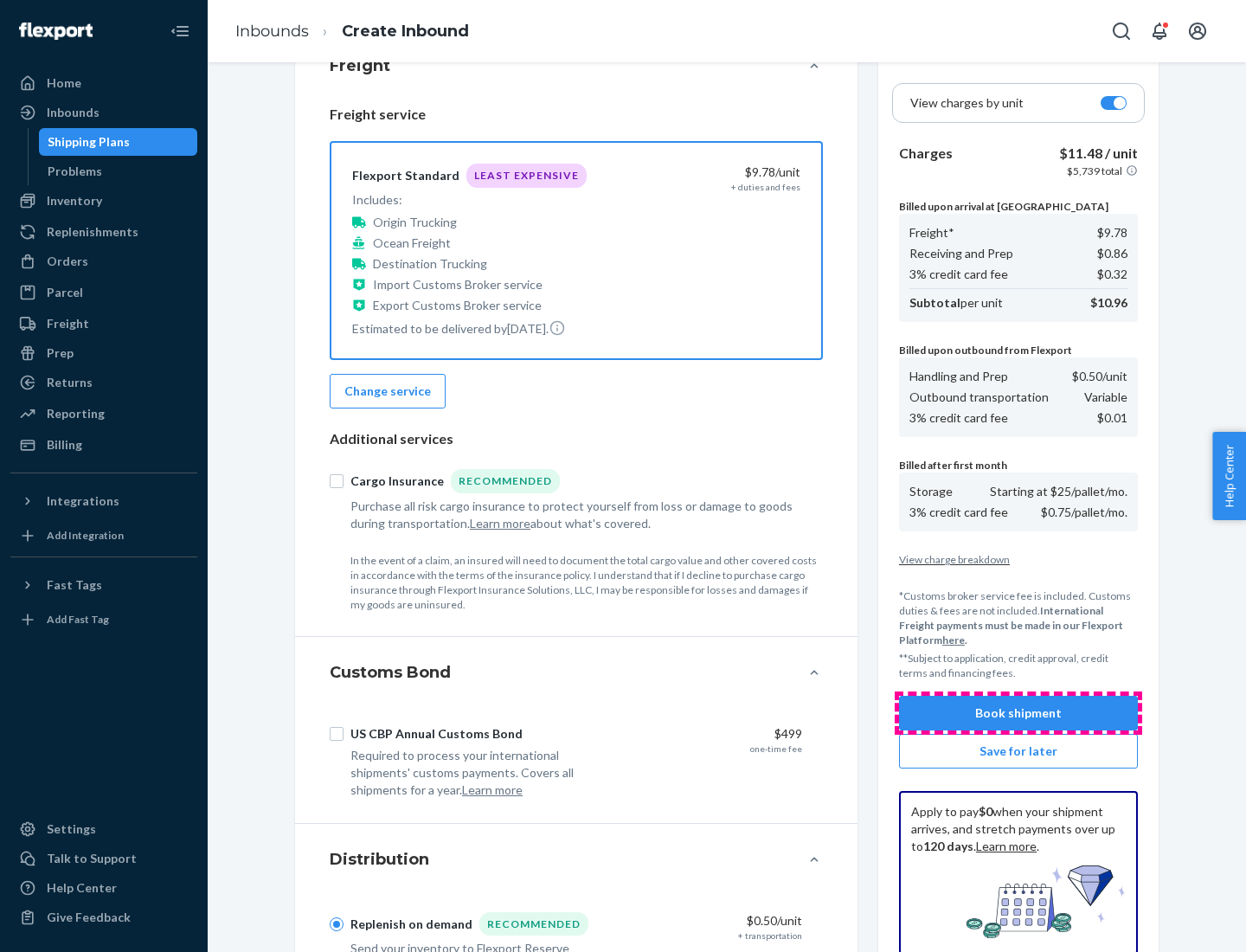
click at [1018, 713] on button "Book shipment" at bounding box center [1018, 713] width 239 height 35
